Goal: Task Accomplishment & Management: Use online tool/utility

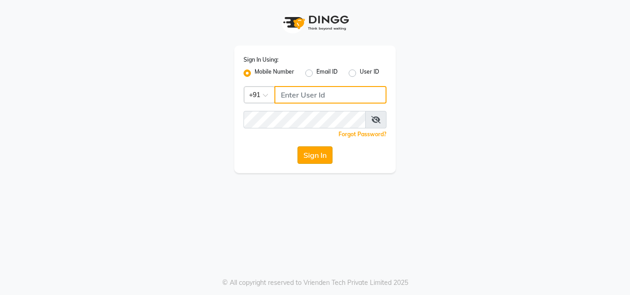
type input "9655301000"
click at [322, 153] on button "Sign In" at bounding box center [314, 156] width 35 height 18
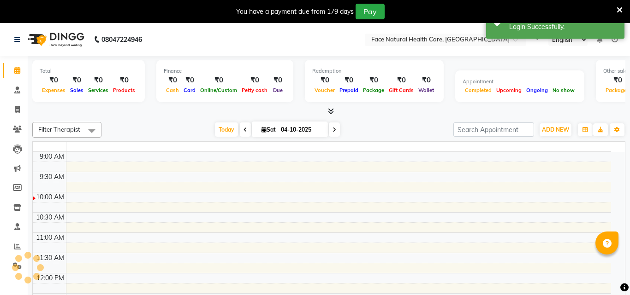
select select "en"
click at [616, 11] on icon at bounding box center [619, 10] width 6 height 8
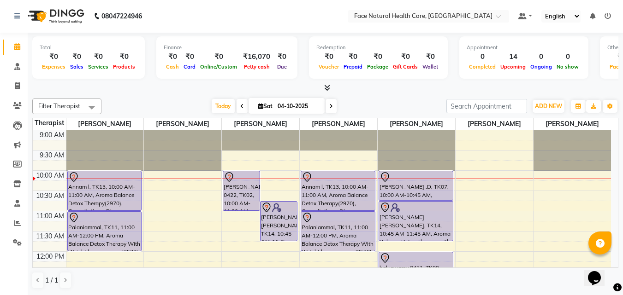
click at [429, 195] on div "[PERSON_NAME] .D, TK07, 10:00 AM-10:45 AM, [MEDICAL_DATA], Consultation, Diagno…" at bounding box center [416, 185] width 74 height 29
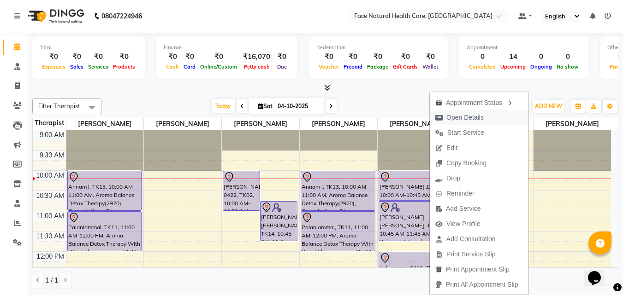
click at [476, 120] on span "Open Details" at bounding box center [464, 118] width 37 height 10
select select "7"
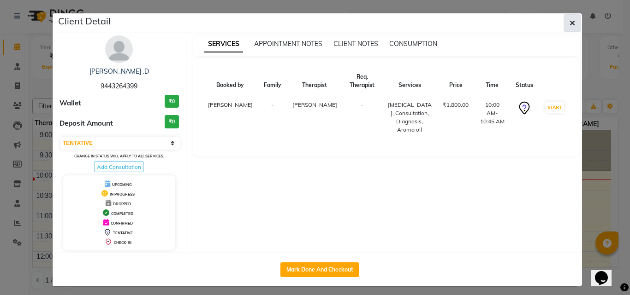
click at [569, 23] on icon "button" at bounding box center [572, 22] width 6 height 7
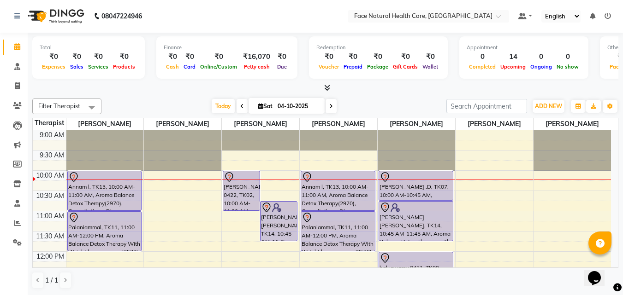
click at [430, 216] on div "[PERSON_NAME] [PERSON_NAME], TK14, 10:45 AM-11:45 AM, Aroma Balance Detox Thera…" at bounding box center [416, 221] width 74 height 39
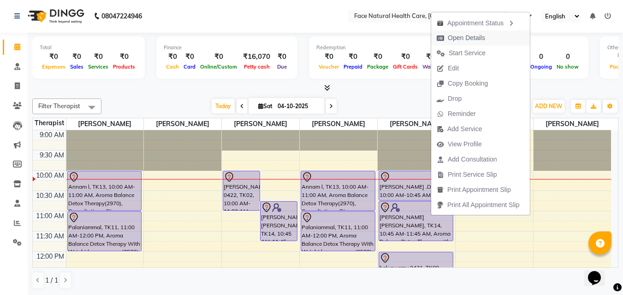
click at [470, 40] on span "Open Details" at bounding box center [466, 38] width 37 height 10
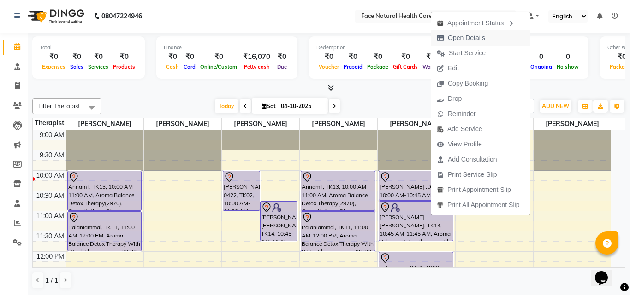
select select "7"
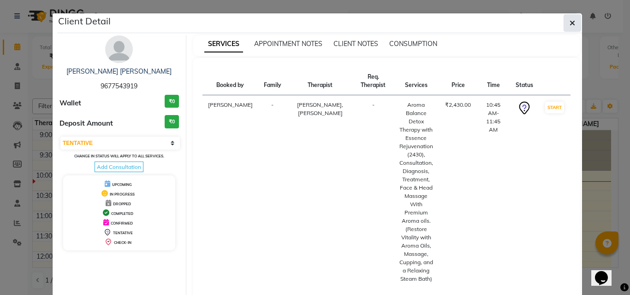
click at [569, 24] on icon "button" at bounding box center [572, 22] width 6 height 7
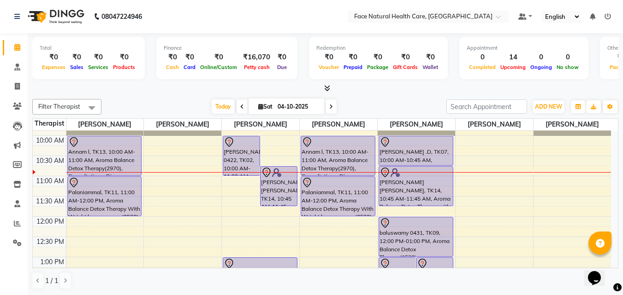
scroll to position [34, 0]
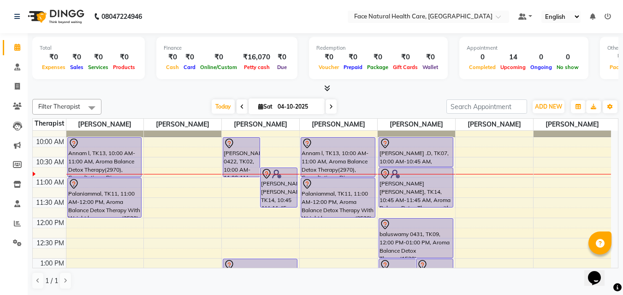
click at [316, 191] on div "Palaniammal, TK11, 11:00 AM-12:00 PM, Aroma Balance Detox Therapy With Weight l…" at bounding box center [338, 197] width 74 height 39
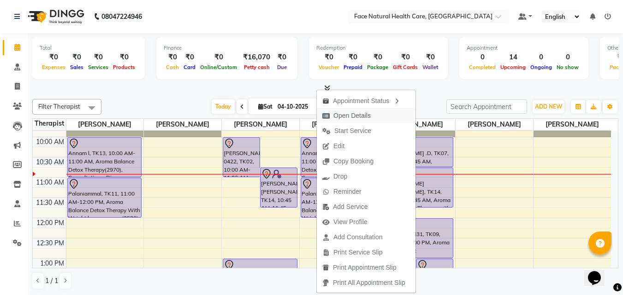
click at [359, 115] on span "Open Details" at bounding box center [351, 116] width 37 height 10
select select "7"
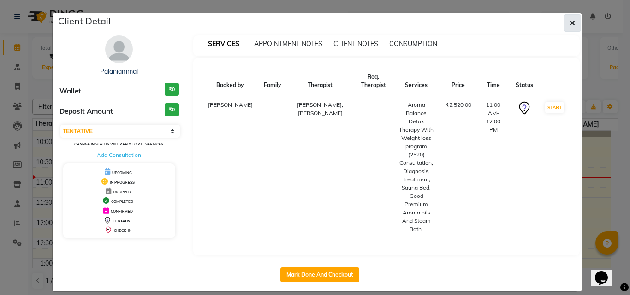
click at [574, 23] on icon "button" at bounding box center [572, 22] width 6 height 7
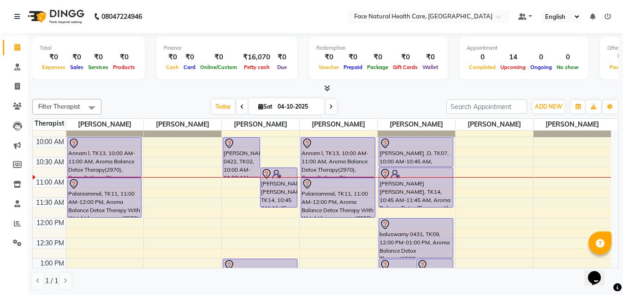
click at [325, 198] on div "Palaniammal, TK11, 11:00 AM-12:00 PM, Aroma Balance Detox Therapy With Weight l…" at bounding box center [338, 197] width 74 height 39
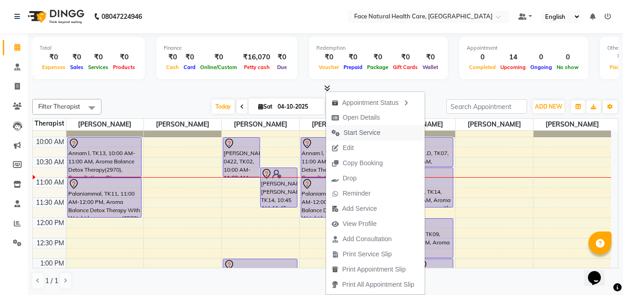
click at [371, 132] on span "Start Service" at bounding box center [361, 133] width 37 height 10
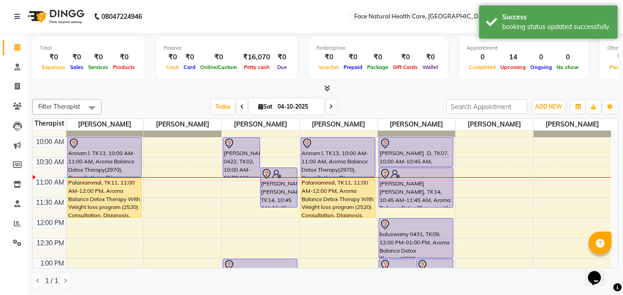
click at [429, 183] on div "[PERSON_NAME] [PERSON_NAME], TK14, 10:45 AM-11:45 AM, Aroma Balance Detox Thera…" at bounding box center [416, 187] width 74 height 39
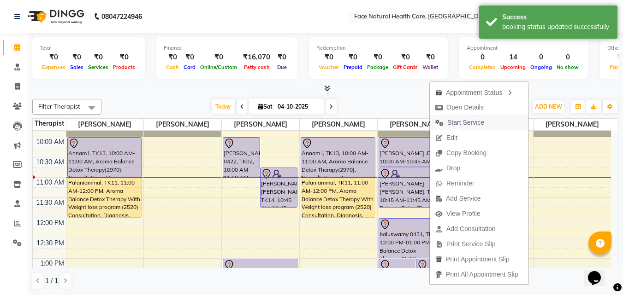
click at [470, 122] on span "Start Service" at bounding box center [465, 123] width 37 height 10
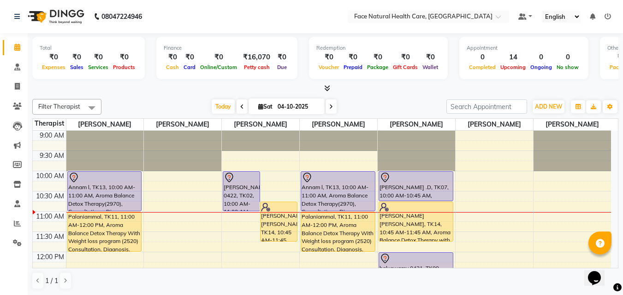
scroll to position [14, 0]
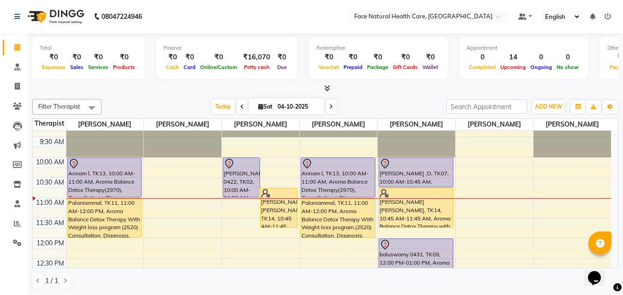
click at [312, 215] on div "Palaniammal, TK11, 11:00 AM-12:00 PM, Aroma Balance Detox Therapy With Weight l…" at bounding box center [338, 218] width 74 height 39
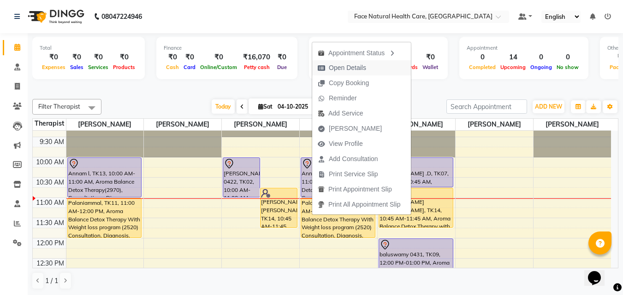
click at [368, 65] on span "Open Details" at bounding box center [341, 67] width 59 height 15
select select "1"
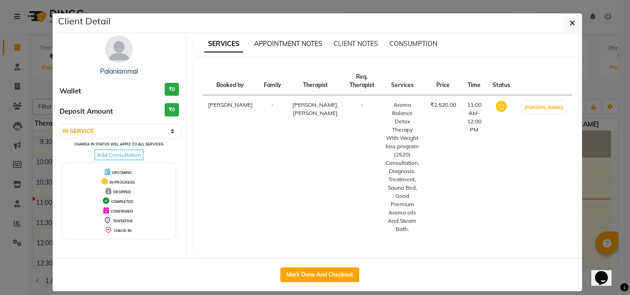
click at [306, 44] on span "APPOINTMENT NOTES" at bounding box center [288, 44] width 68 height 8
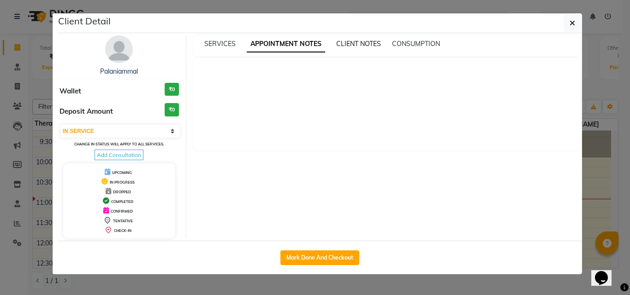
click at [352, 43] on span "CLIENT NOTES" at bounding box center [358, 44] width 45 height 8
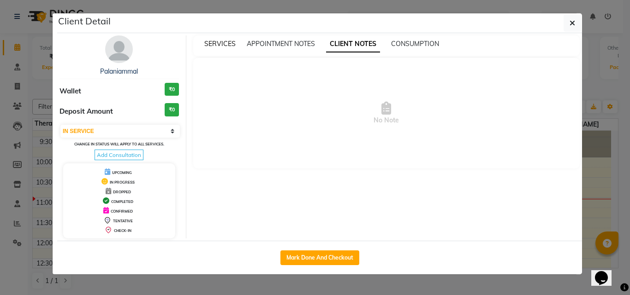
click at [216, 46] on span "SERVICES" at bounding box center [219, 44] width 31 height 8
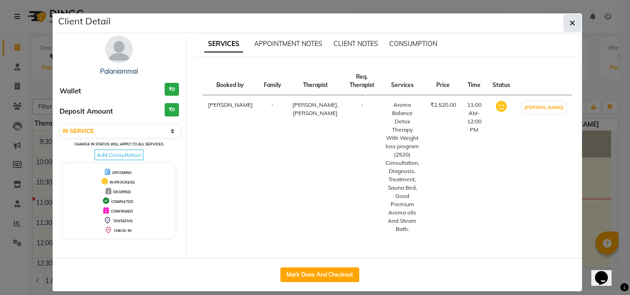
click at [570, 26] on icon "button" at bounding box center [572, 22] width 6 height 7
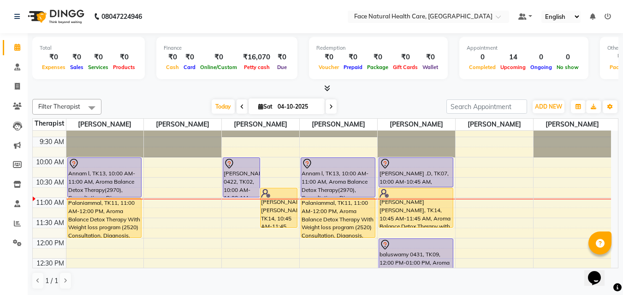
click at [240, 106] on icon at bounding box center [242, 107] width 4 height 6
click at [239, 106] on div "[DATE] [DATE]" at bounding box center [274, 107] width 336 height 14
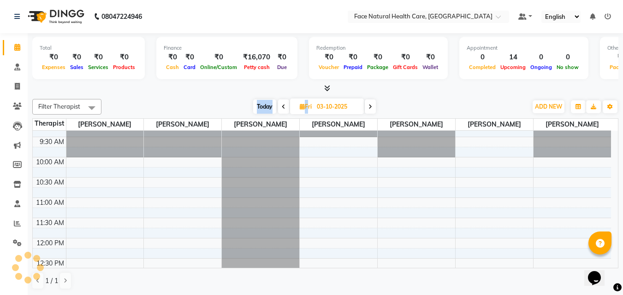
scroll to position [82, 0]
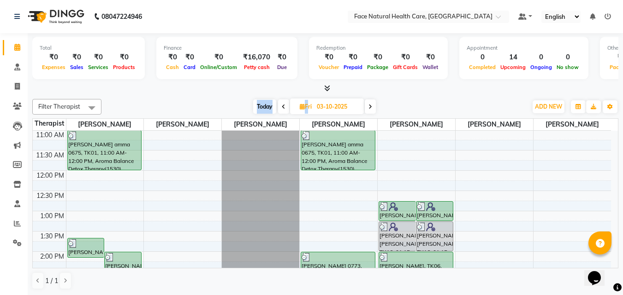
click at [282, 106] on icon at bounding box center [284, 107] width 4 height 6
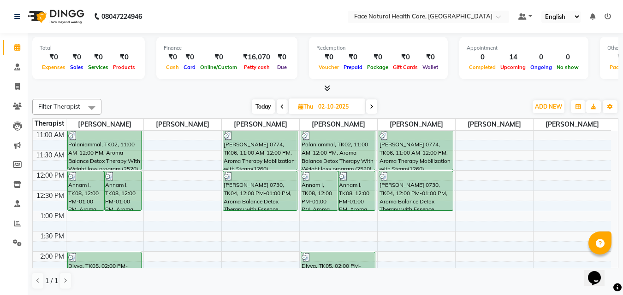
click at [372, 106] on icon at bounding box center [372, 107] width 4 height 6
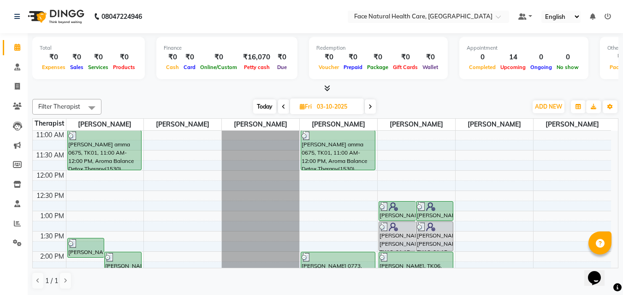
click at [372, 106] on icon at bounding box center [370, 107] width 4 height 6
type input "04-10-2025"
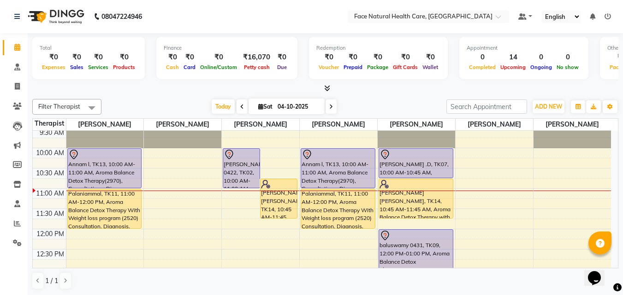
scroll to position [0, 0]
